Goal: Task Accomplishment & Management: Manage account settings

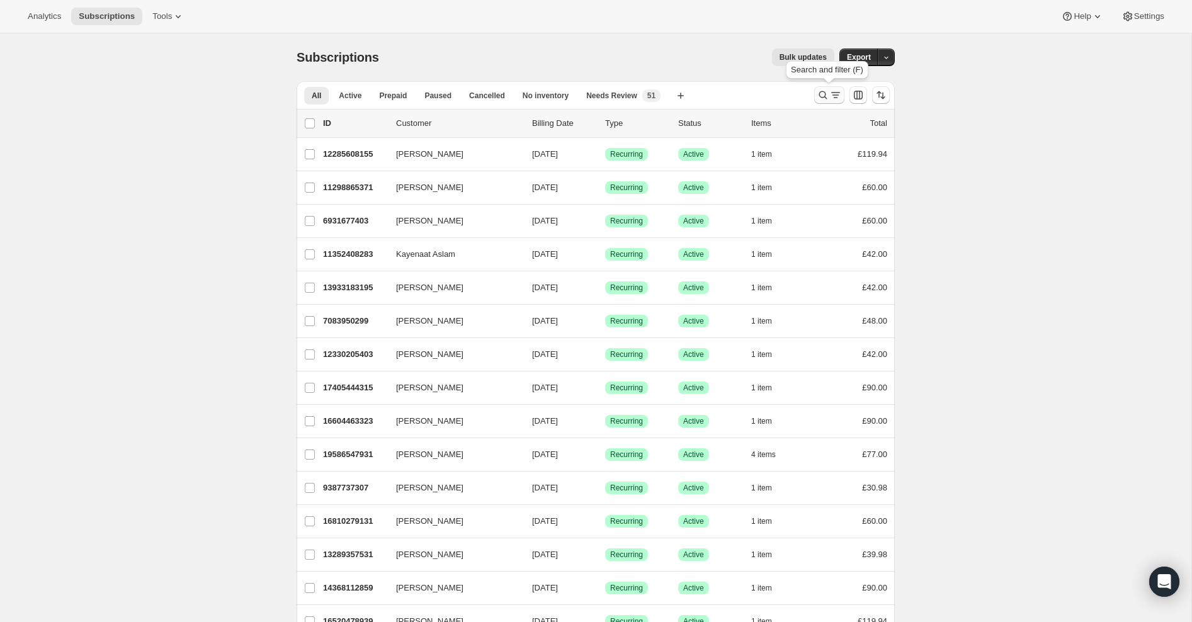
click at [826, 94] on icon "Search and filter results" at bounding box center [823, 95] width 13 height 13
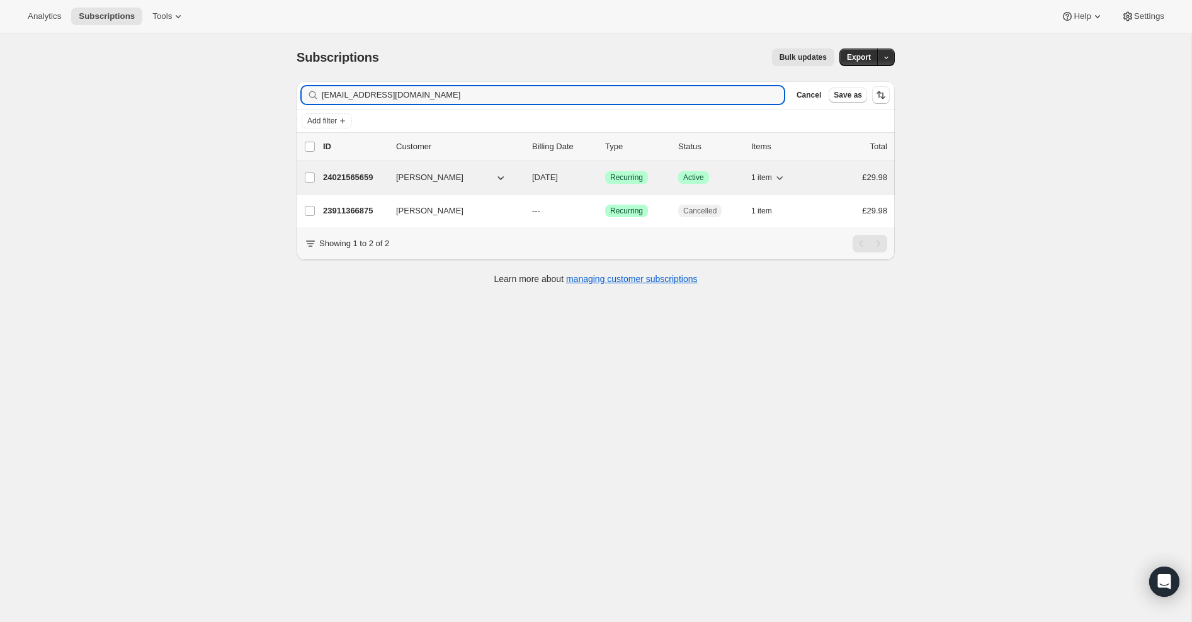
type input "[EMAIL_ADDRESS][DOMAIN_NAME]"
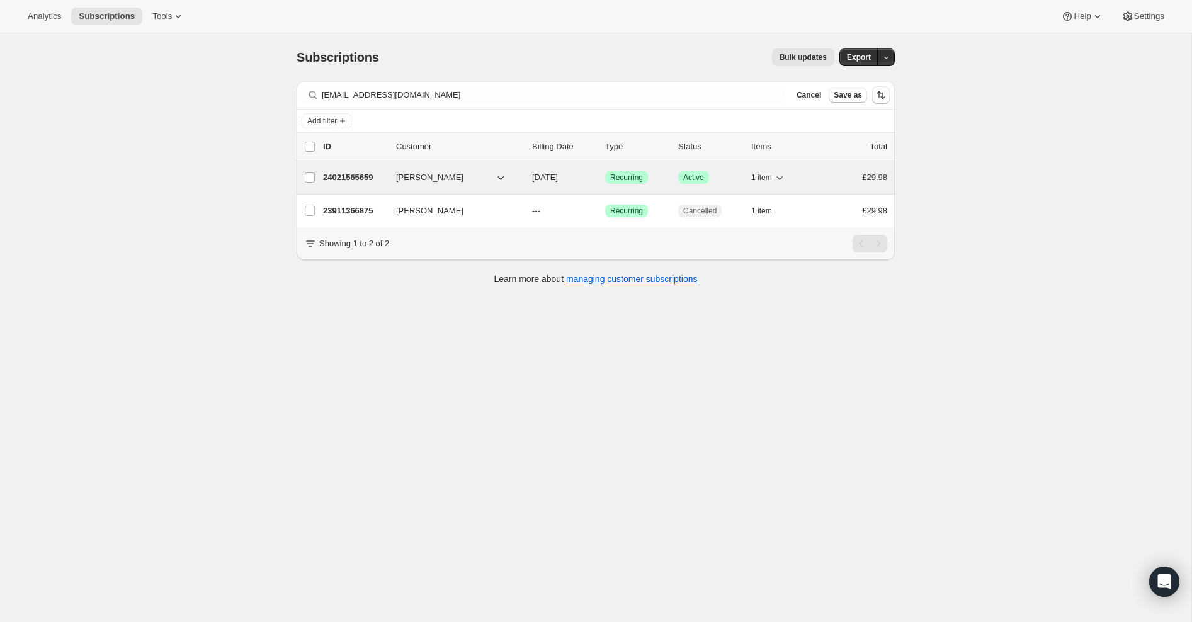
click at [337, 177] on p "24021565659" at bounding box center [354, 177] width 63 height 13
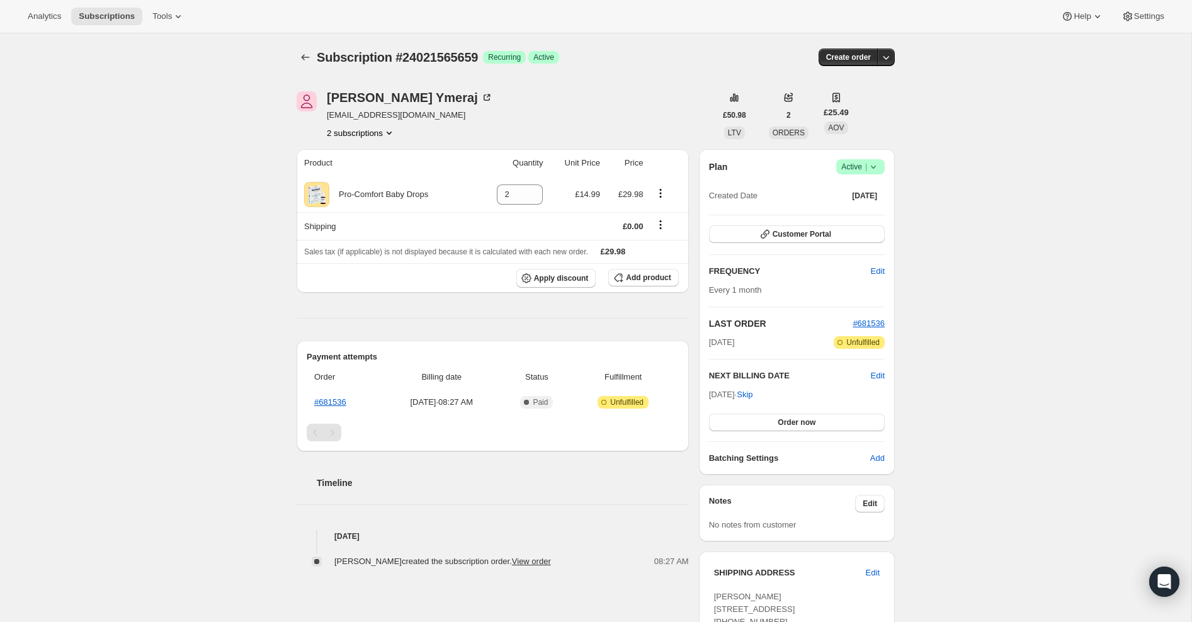
click at [882, 171] on span "Success Active |" at bounding box center [860, 166] width 48 height 15
click at [880, 213] on span "Cancel subscription" at bounding box center [857, 212] width 71 height 9
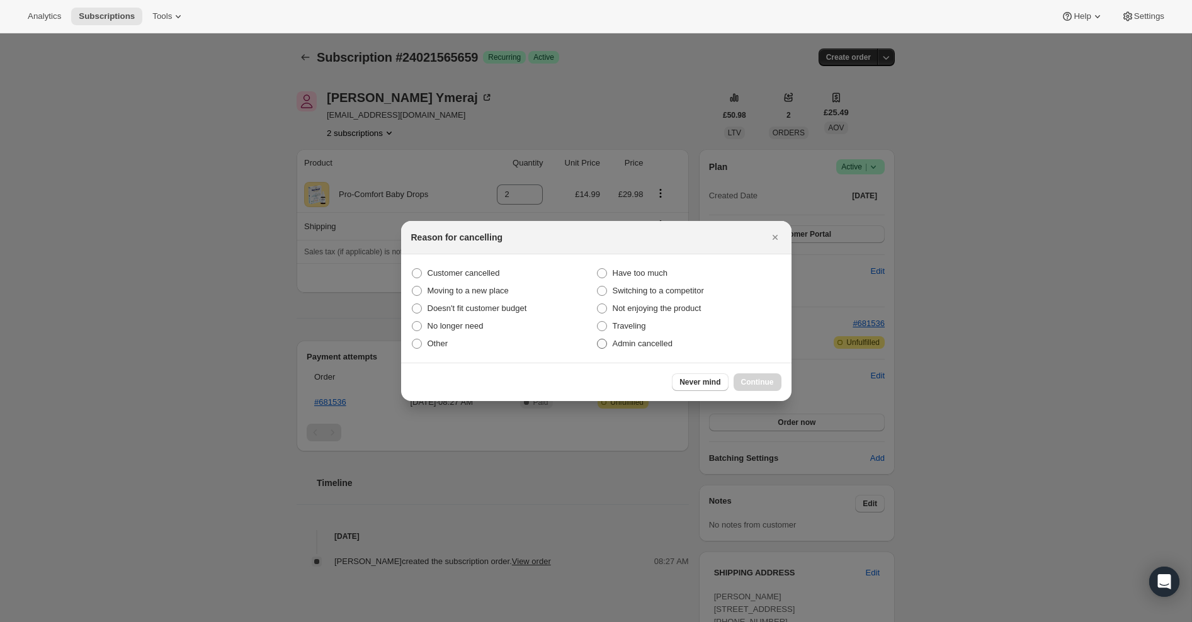
click at [600, 344] on span ":rbu:" at bounding box center [602, 344] width 10 height 10
click at [598, 339] on input "Admin cancelled" at bounding box center [597, 339] width 1 height 1
radio input "true"
click at [751, 381] on span "Continue" at bounding box center [757, 382] width 33 height 10
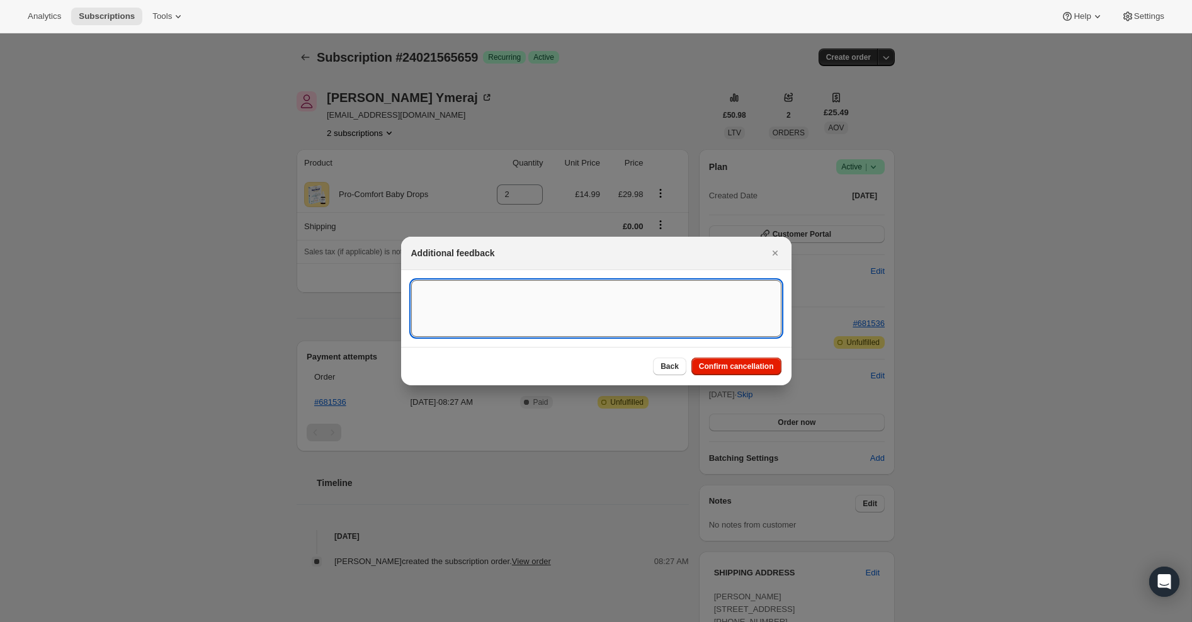
click at [632, 314] on textarea ":rbu:" at bounding box center [596, 308] width 370 height 57
type textarea "Overseas Order - [GEOGRAPHIC_DATA]"
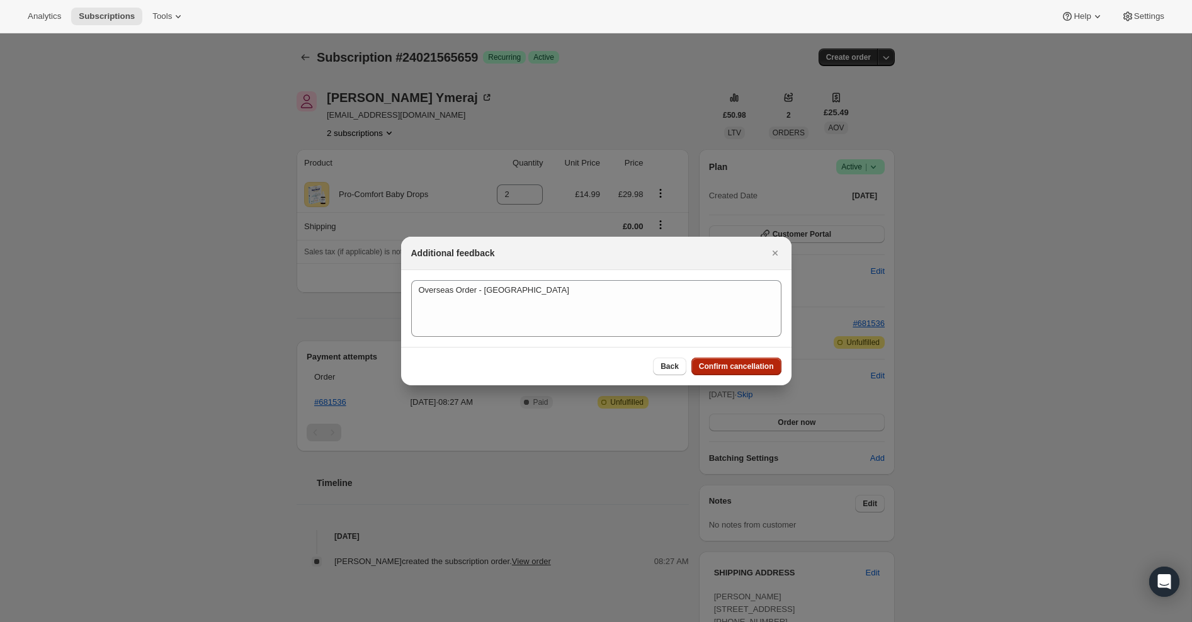
click at [737, 366] on span "Confirm cancellation" at bounding box center [736, 366] width 75 height 10
